Goal: Task Accomplishment & Management: Manage account settings

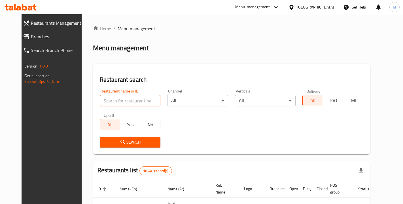
click at [114, 97] on input "search" at bounding box center [130, 100] width 61 height 11
type input "m"
type input "t"
type input "s"
type input "r"
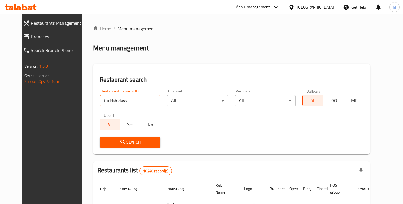
type input "turkish days"
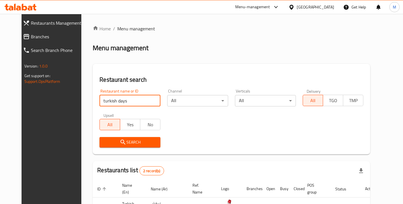
scroll to position [65, 0]
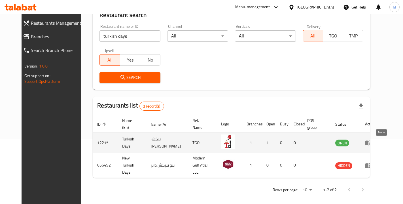
click at [372, 145] on icon "enhanced table" at bounding box center [369, 143] width 6 height 5
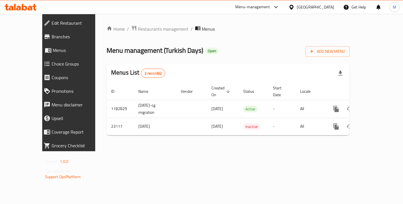
click at [52, 64] on span "Choice Groups" at bounding box center [78, 63] width 53 height 7
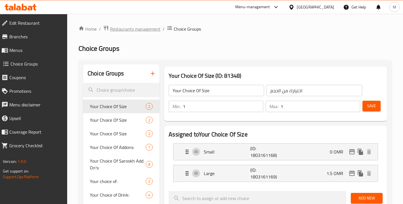
click at [154, 26] on span "Restaurants management" at bounding box center [135, 29] width 50 height 7
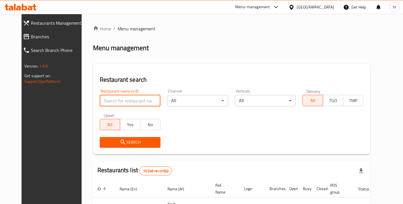
click at [114, 96] on input "search" at bounding box center [130, 100] width 61 height 11
type input "turkish days"
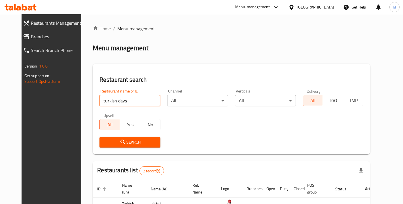
scroll to position [65, 0]
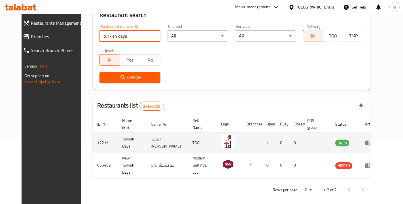
click at [372, 144] on icon "enhanced table" at bounding box center [369, 143] width 6 height 5
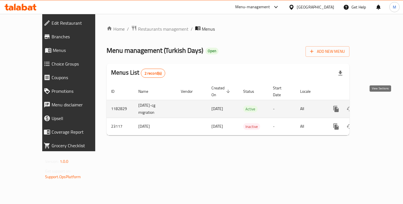
click at [379, 106] on icon "enhanced table" at bounding box center [377, 109] width 7 height 7
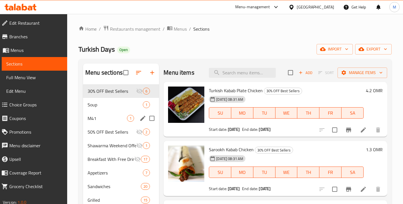
click at [105, 113] on div "M41 1" at bounding box center [121, 118] width 76 height 14
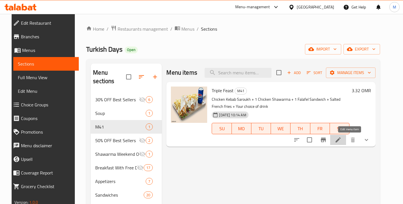
click at [341, 140] on icon at bounding box center [338, 139] width 5 height 5
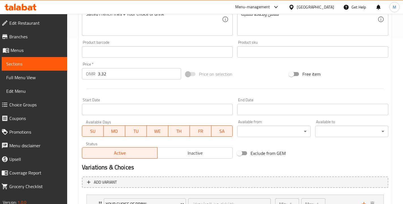
scroll to position [284, 0]
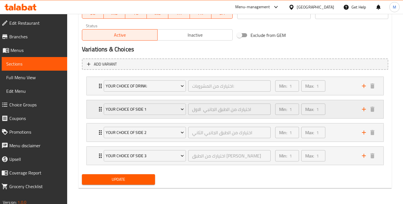
click at [92, 113] on div "Your choice of side 1 اختيارك من الطبق الجانبي الاول ​ Min: 1 ​ Max: 1 ​" at bounding box center [235, 109] width 297 height 18
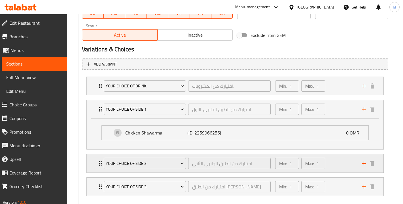
click at [92, 165] on div "Your choice of side 2 اختيارك من الطبق الجانبي الثاني ​ Min: 1 ​ Max: 1 ​" at bounding box center [235, 163] width 297 height 18
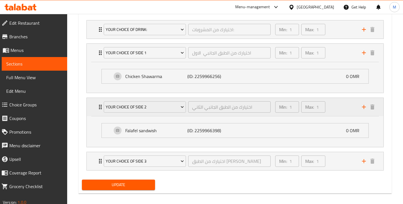
scroll to position [346, 0]
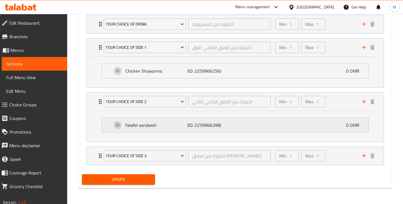
click at [158, 125] on p "Falafel sandwish" at bounding box center [156, 125] width 62 height 7
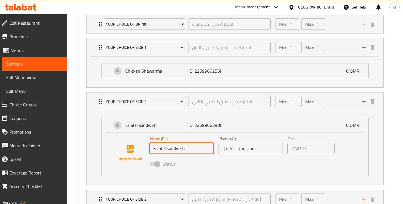
click at [182, 150] on input "Falafel sandwish" at bounding box center [182, 148] width 65 height 11
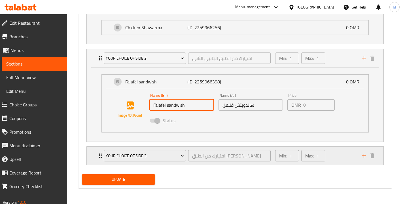
click at [96, 150] on div "Your choice of side 3 اختيارك من الطبق الجانبي الثالث ​ Min: 1 ​ Max: 1 ​" at bounding box center [235, 156] width 297 height 18
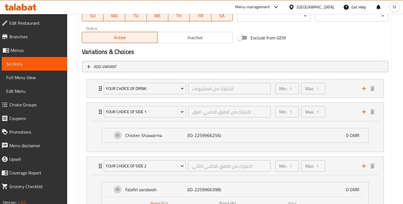
scroll to position [214, 0]
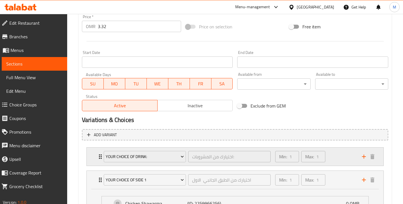
click at [98, 159] on icon "Expand" at bounding box center [100, 156] width 7 height 7
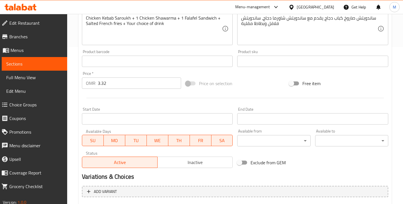
scroll to position [47, 0]
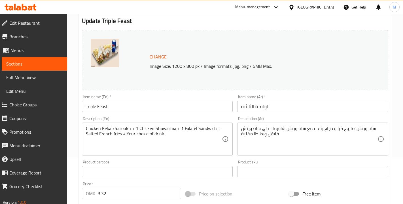
click at [29, 104] on span "Choice Groups" at bounding box center [35, 104] width 53 height 7
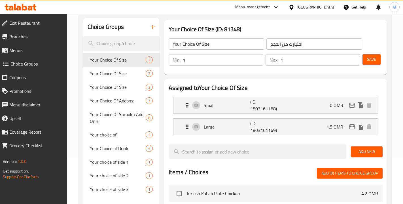
click at [151, 28] on icon "button" at bounding box center [153, 27] width 7 height 7
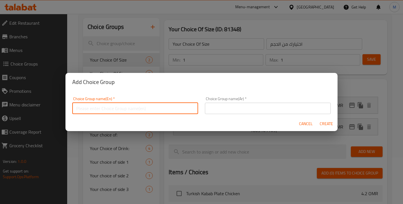
click at [130, 113] on input "text" at bounding box center [135, 108] width 126 height 11
type input "Your Choice of Main Sandwich:"
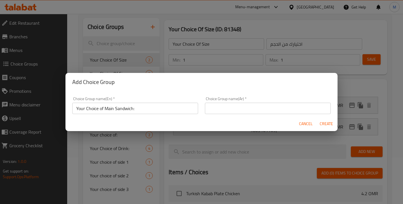
click at [236, 103] on input "text" at bounding box center [268, 108] width 126 height 11
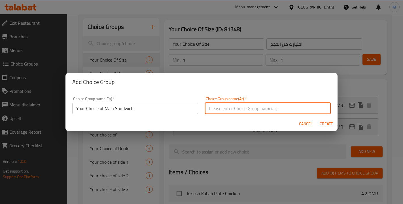
paste input "اختيارك من الساندويتش الرئيسي:"
type input "اختيارك من الساندويتش الرئيسي:"
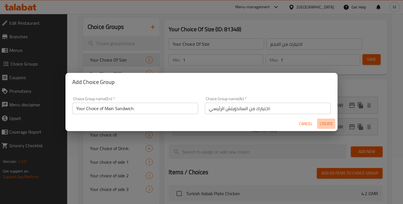
click at [329, 122] on span "Create" at bounding box center [327, 123] width 14 height 7
type input "Your Choice of Main Sandwich:"
type input "اختيارك من الساندويتش الرئيسي:"
type input "0"
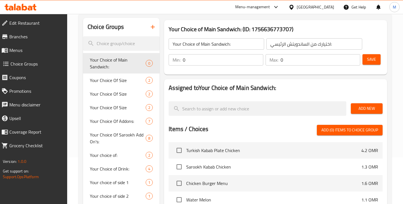
drag, startPoint x: 329, startPoint y: 122, endPoint x: 240, endPoint y: 92, distance: 94.0
click at [328, 121] on div at bounding box center [276, 122] width 214 height 5
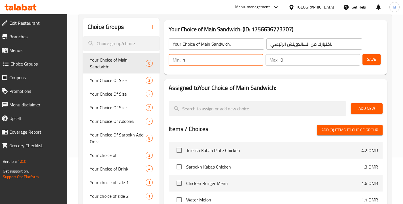
type input "1"
click at [256, 59] on input "1" at bounding box center [223, 59] width 81 height 11
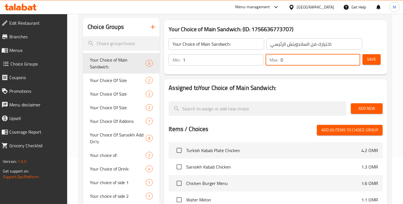
click at [354, 61] on input "0" at bounding box center [321, 59] width 80 height 11
type input "1"
click at [354, 56] on input "1" at bounding box center [321, 59] width 80 height 11
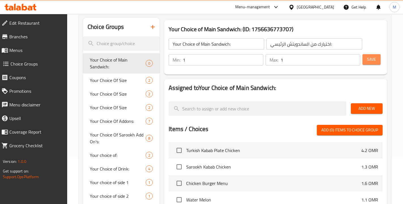
click at [370, 62] on span "Save" at bounding box center [371, 59] width 9 height 7
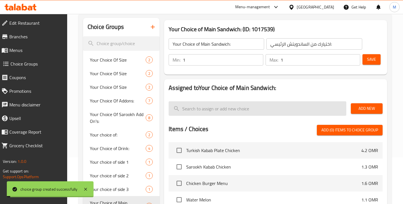
click at [224, 111] on input "search" at bounding box center [258, 108] width 178 height 14
type input "d"
type input "J"
type input "C"
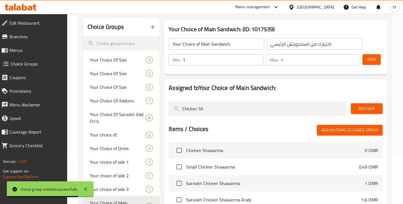
type input "Chicken Sh"
click at [373, 108] on span "Add New" at bounding box center [367, 108] width 23 height 7
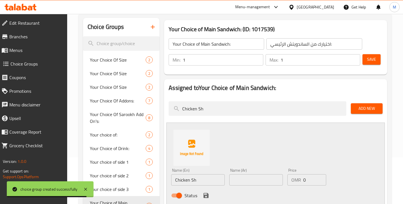
click at [203, 178] on input "Chicken Sh" at bounding box center [198, 179] width 54 height 11
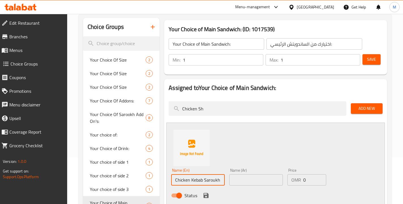
type input "Chicken Kebab Saroukh"
click at [256, 174] on div "Name (Ar) Name (Ar)" at bounding box center [257, 176] width 54 height 17
click at [243, 180] on input "text" at bounding box center [257, 179] width 54 height 11
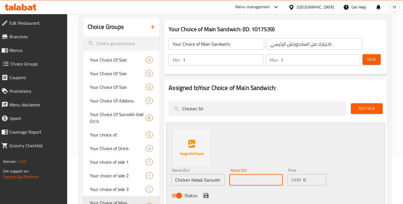
paste input "صاروخ كباب دجاج"
type input "صاروخ كباب دجاج"
click at [203, 197] on icon "save" at bounding box center [206, 195] width 7 height 7
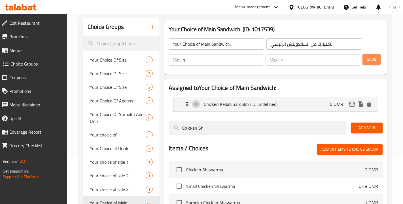
click at [371, 56] on span "Save" at bounding box center [371, 59] width 9 height 7
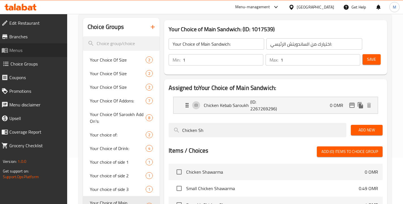
click at [14, 48] on span "Menus" at bounding box center [35, 50] width 53 height 7
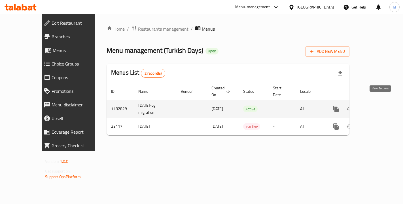
click at [381, 106] on icon "enhanced table" at bounding box center [377, 109] width 7 height 7
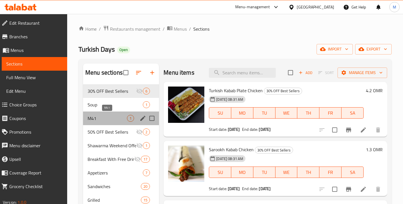
click at [100, 119] on span "M41" at bounding box center [107, 118] width 39 height 7
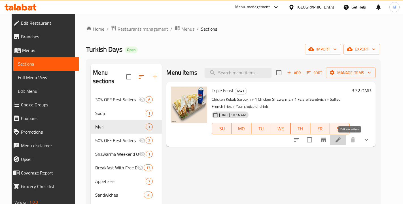
click at [341, 141] on icon at bounding box center [338, 139] width 5 height 5
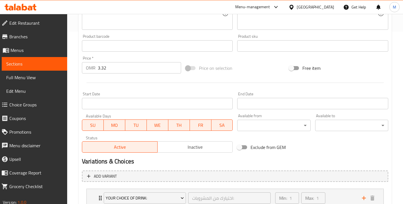
scroll to position [284, 0]
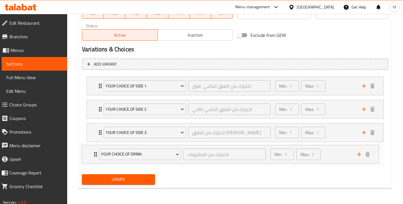
drag, startPoint x: 99, startPoint y: 88, endPoint x: 94, endPoint y: 161, distance: 73.4
click at [94, 161] on div "Your Choice of Drink: اختيارك من المشروبات: ​ Min: 1 ​ Max: 1 ​ Pepsi (ID: 2227…" at bounding box center [235, 120] width 307 height 93
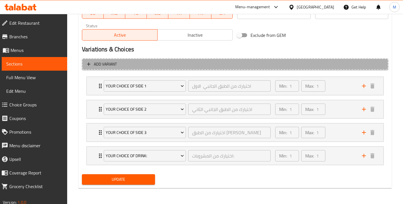
click at [93, 64] on span "Add variant" at bounding box center [235, 64] width 296 height 7
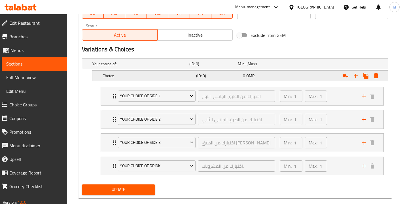
click at [381, 73] on div "Expand" at bounding box center [361, 76] width 41 height 10
click at [380, 73] on button "Expand" at bounding box center [376, 76] width 10 height 10
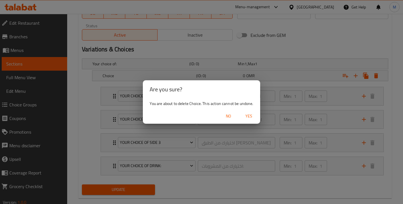
click at [251, 115] on span "Yes" at bounding box center [249, 116] width 14 height 7
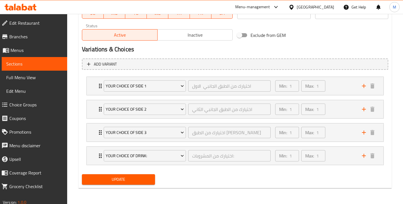
scroll to position [282, 0]
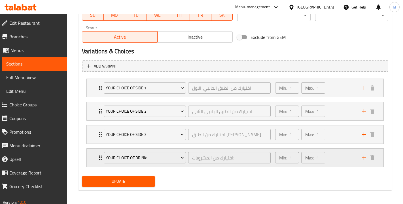
click at [362, 159] on icon "add" at bounding box center [364, 157] width 7 height 7
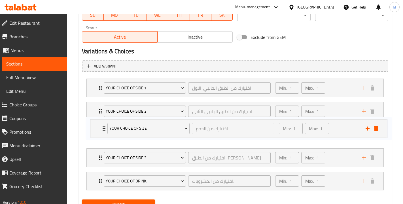
scroll to position [283, 0]
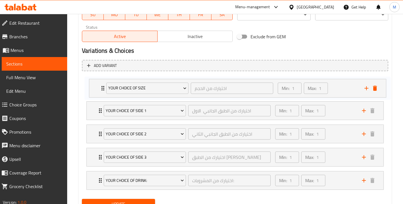
drag, startPoint x: 95, startPoint y: 182, endPoint x: 98, endPoint y: 87, distance: 95.1
click at [98, 87] on div "Your choice of side 1 اختيارك من الطبق الجانبي الاول ​ Min: 1 ​ Max: 1 ​ Chicke…" at bounding box center [235, 134] width 307 height 116
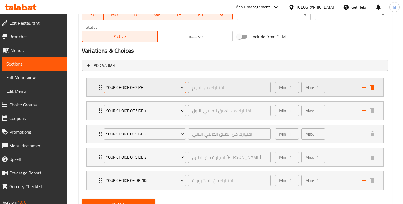
click at [130, 87] on span "Your Choice Of Size" at bounding box center [145, 87] width 78 height 7
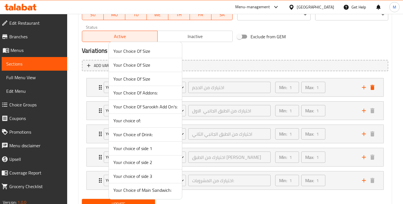
click at [146, 193] on span "Your Choice of Main Sandwich:" at bounding box center [145, 190] width 64 height 7
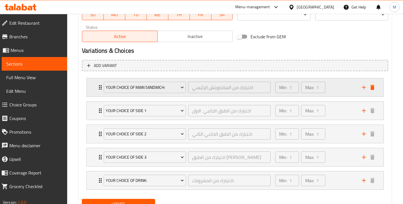
click at [98, 88] on icon "Expand" at bounding box center [100, 87] width 7 height 7
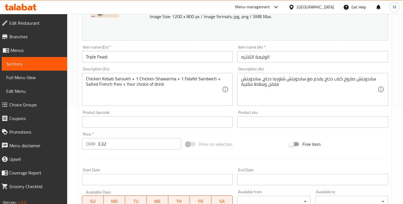
scroll to position [338, 0]
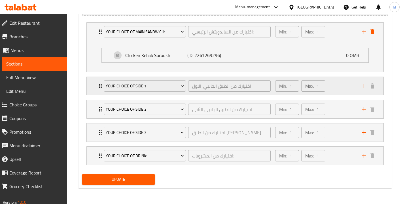
click at [102, 85] on div "Your choice of side 1 اختيارك من الطبق الجانبي الاول ​" at bounding box center [187, 86] width 174 height 18
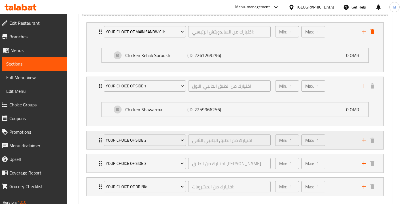
click at [96, 139] on div "Your choice of side 2 اختيارك من الطبق الجانبي الثاني ​ Min: 1 ​ Max: 1 ​" at bounding box center [235, 140] width 297 height 18
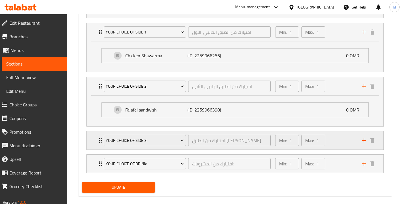
click at [98, 142] on icon "Expand" at bounding box center [100, 140] width 7 height 7
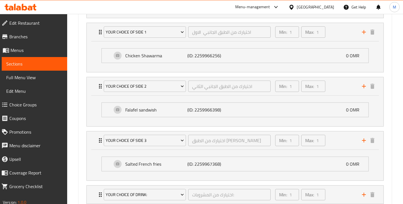
scroll to position [431, 0]
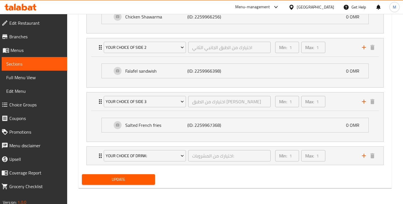
click at [99, 165] on div "Your Choice of Drink: اختيارك من المشروبات: ​ Min: 1 ​ Max: 1 ​ Pepsi (ID: 2227…" at bounding box center [236, 155] width 298 height 19
click at [101, 152] on div "Your Choice of Drink: اختيارك من المشروبات: ​" at bounding box center [187, 156] width 174 height 18
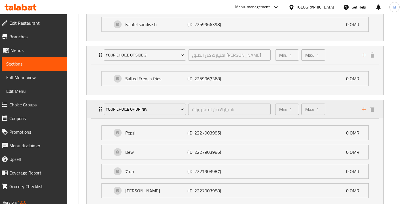
scroll to position [520, 0]
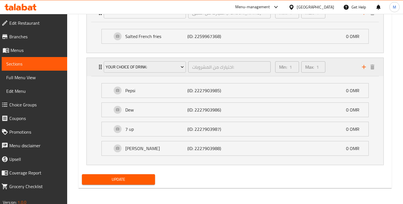
click at [100, 73] on div "Your Choice of Drink: اختيارك من المشروبات: ​ Min: 1 ​ Max: 1 ​" at bounding box center [237, 67] width 280 height 18
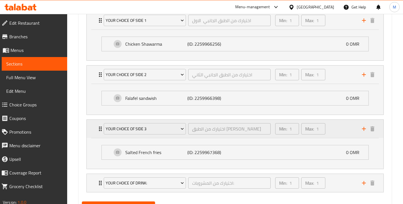
click at [100, 130] on icon "Expand" at bounding box center [100, 128] width 7 height 7
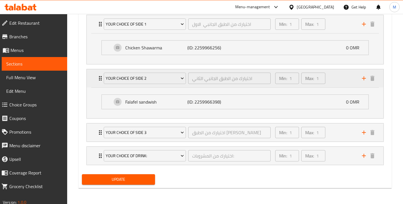
click at [97, 75] on div "Your choice of side 2 اختيارك من الطبق الجانبي الثاني ​ Min: 1 ​ Max: 1 ​" at bounding box center [235, 78] width 297 height 18
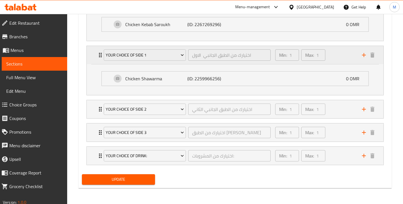
click at [98, 52] on icon "Expand" at bounding box center [100, 55] width 7 height 7
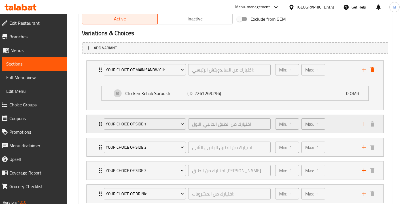
scroll to position [288, 0]
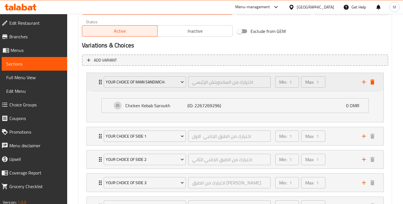
click at [96, 83] on div "Your Choice of Main Sandwich: اختيارك من الساندويتش الرئيسي: ​ Min: 1 ​ Max: 1 ​" at bounding box center [235, 82] width 297 height 18
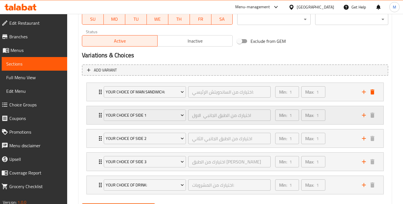
scroll to position [308, 0]
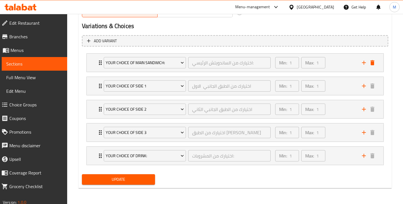
click at [119, 173] on div "Update" at bounding box center [119, 179] width 78 height 15
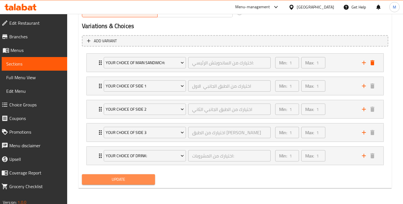
click at [120, 182] on span "Update" at bounding box center [119, 179] width 64 height 7
click at [119, 181] on span "Update" at bounding box center [119, 179] width 64 height 7
